Goal: Navigation & Orientation: Find specific page/section

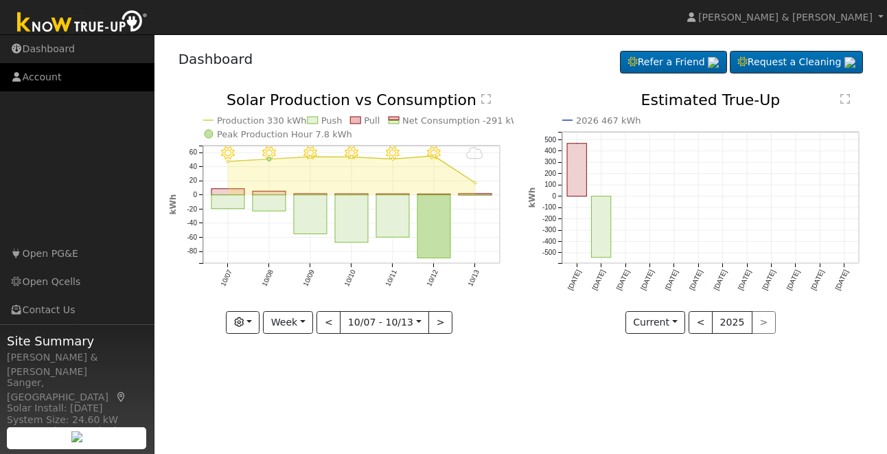
click at [47, 78] on link "Account" at bounding box center [77, 77] width 154 height 28
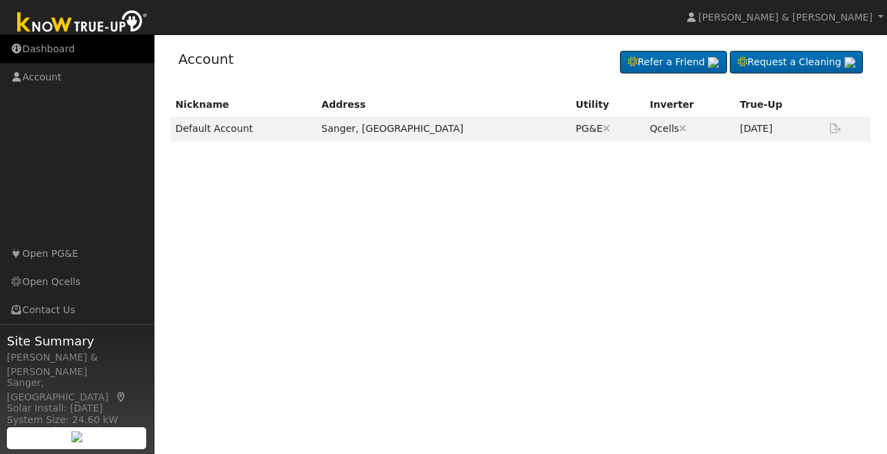
click at [42, 50] on link "Dashboard" at bounding box center [77, 49] width 154 height 28
